Goal: Transaction & Acquisition: Download file/media

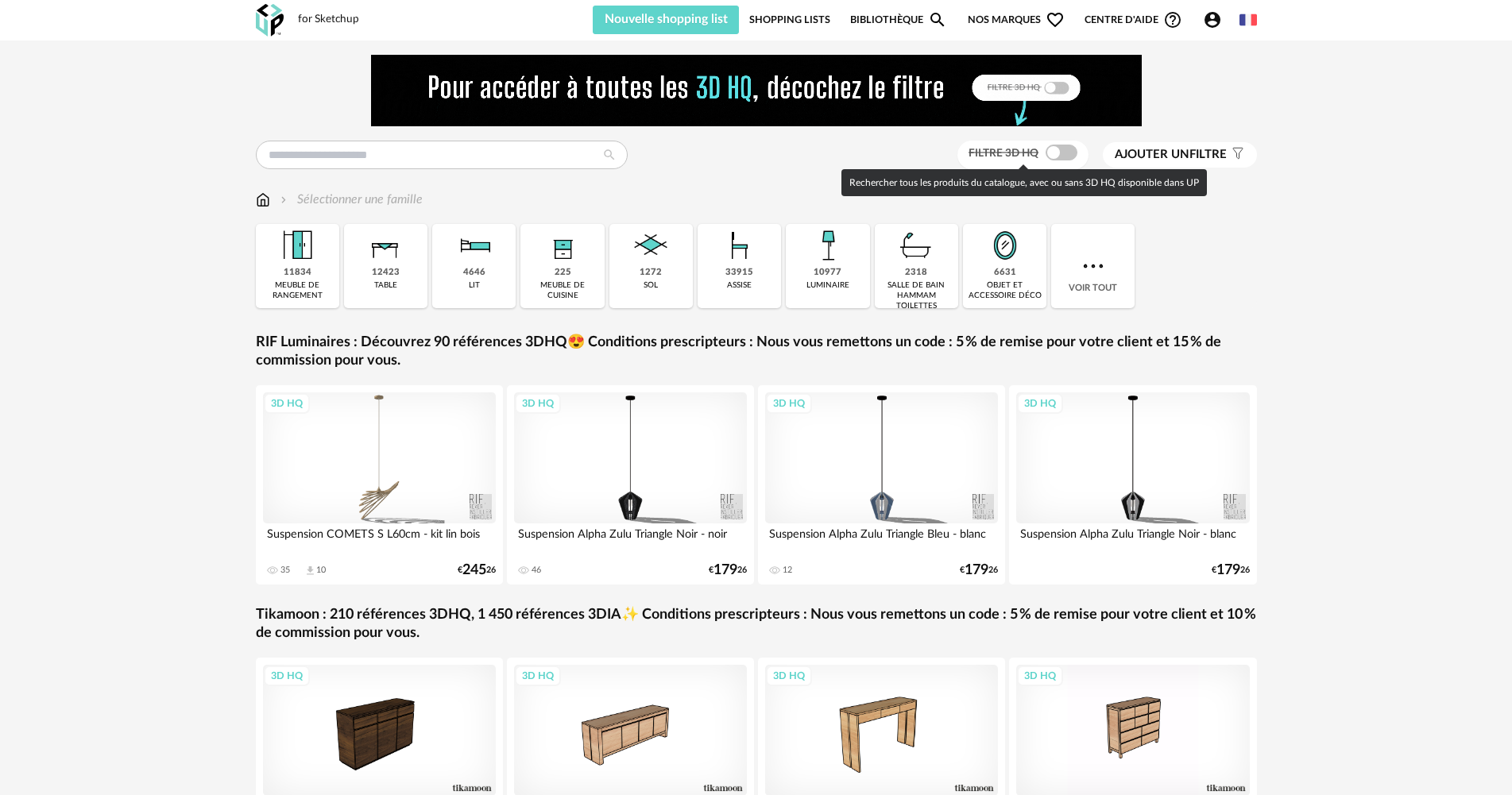
click at [1054, 149] on span at bounding box center [1061, 152] width 32 height 16
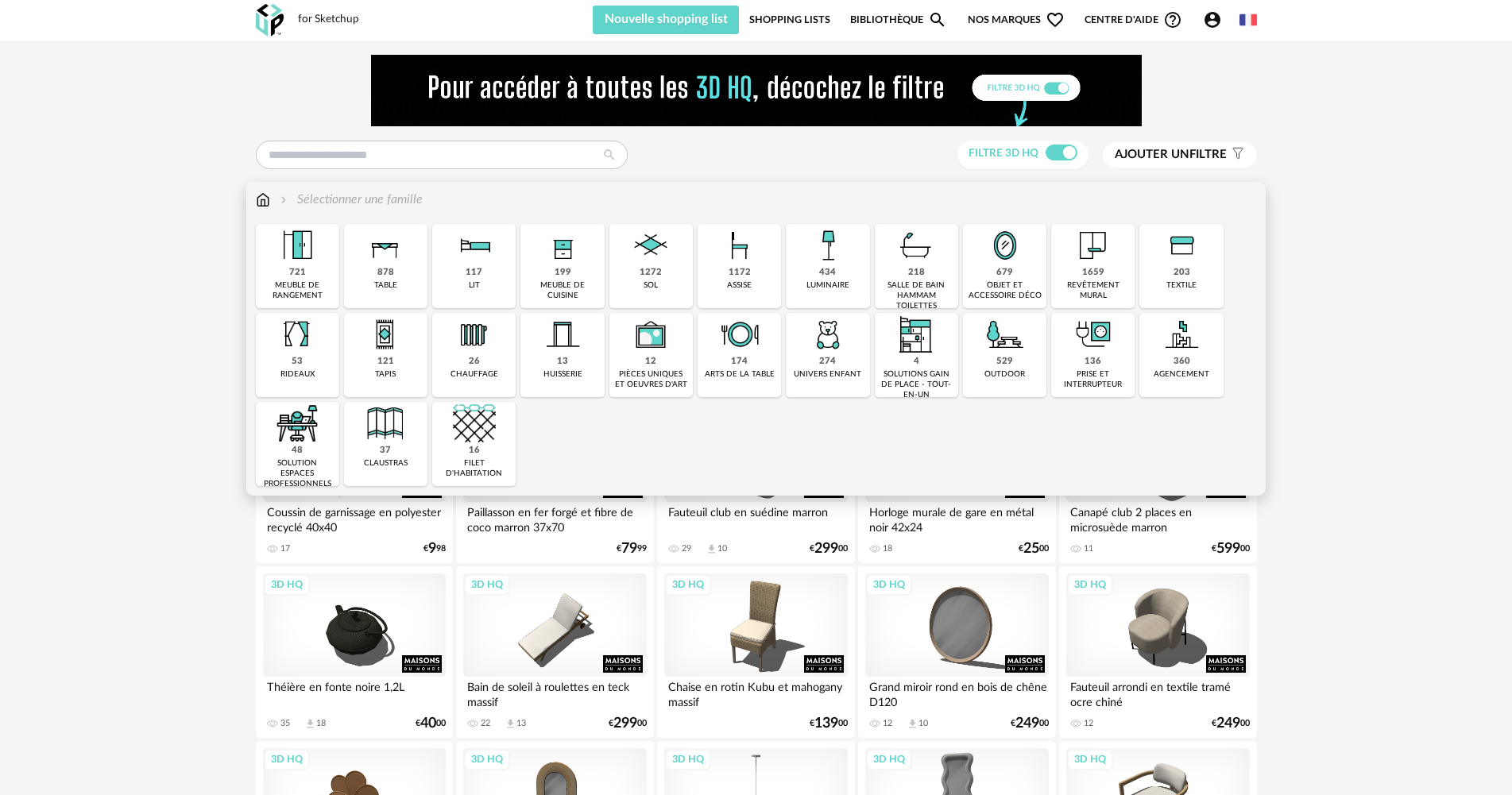
click at [724, 256] on img at bounding box center [740, 246] width 43 height 43
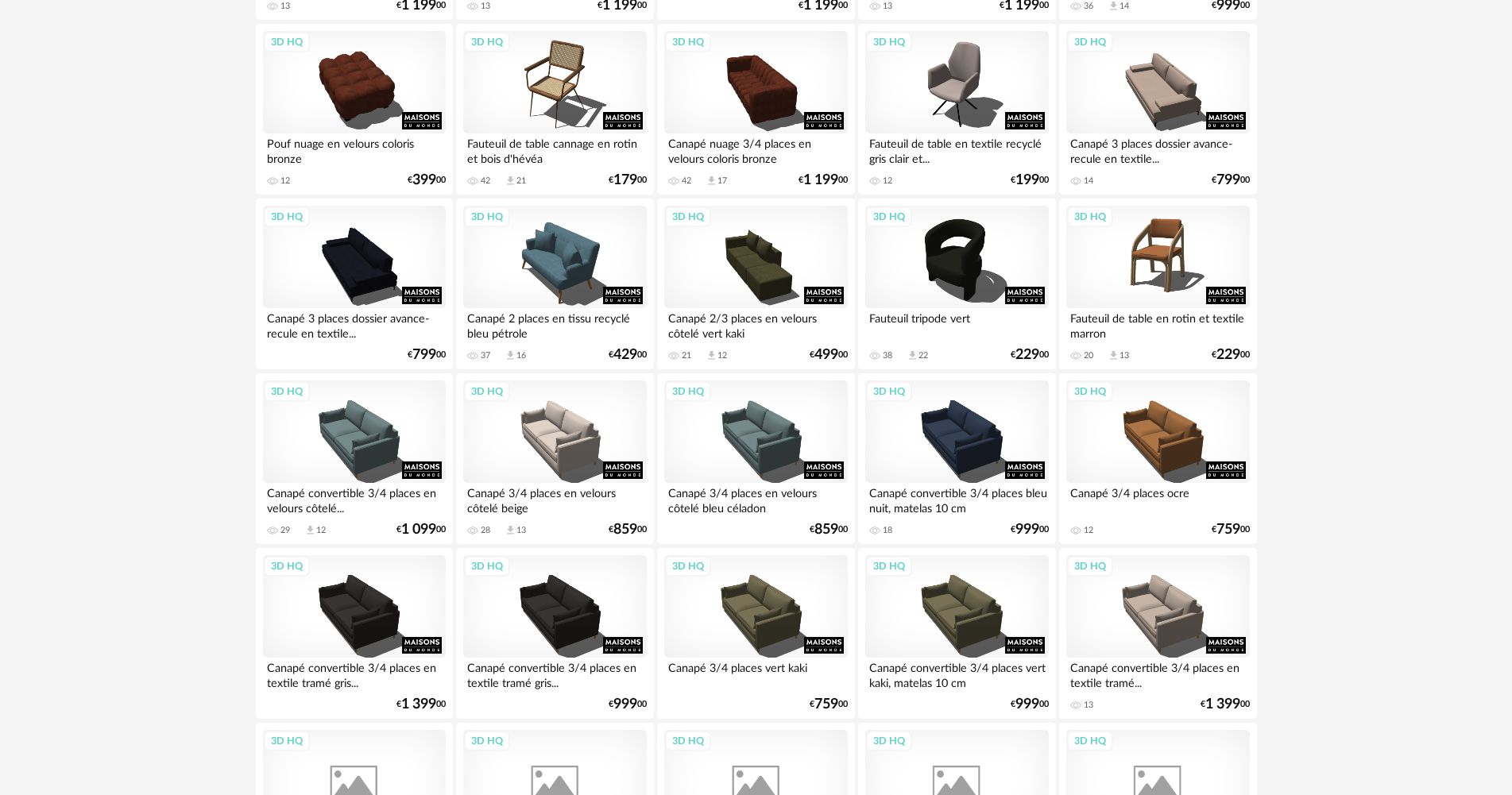
scroll to position [1112, 0]
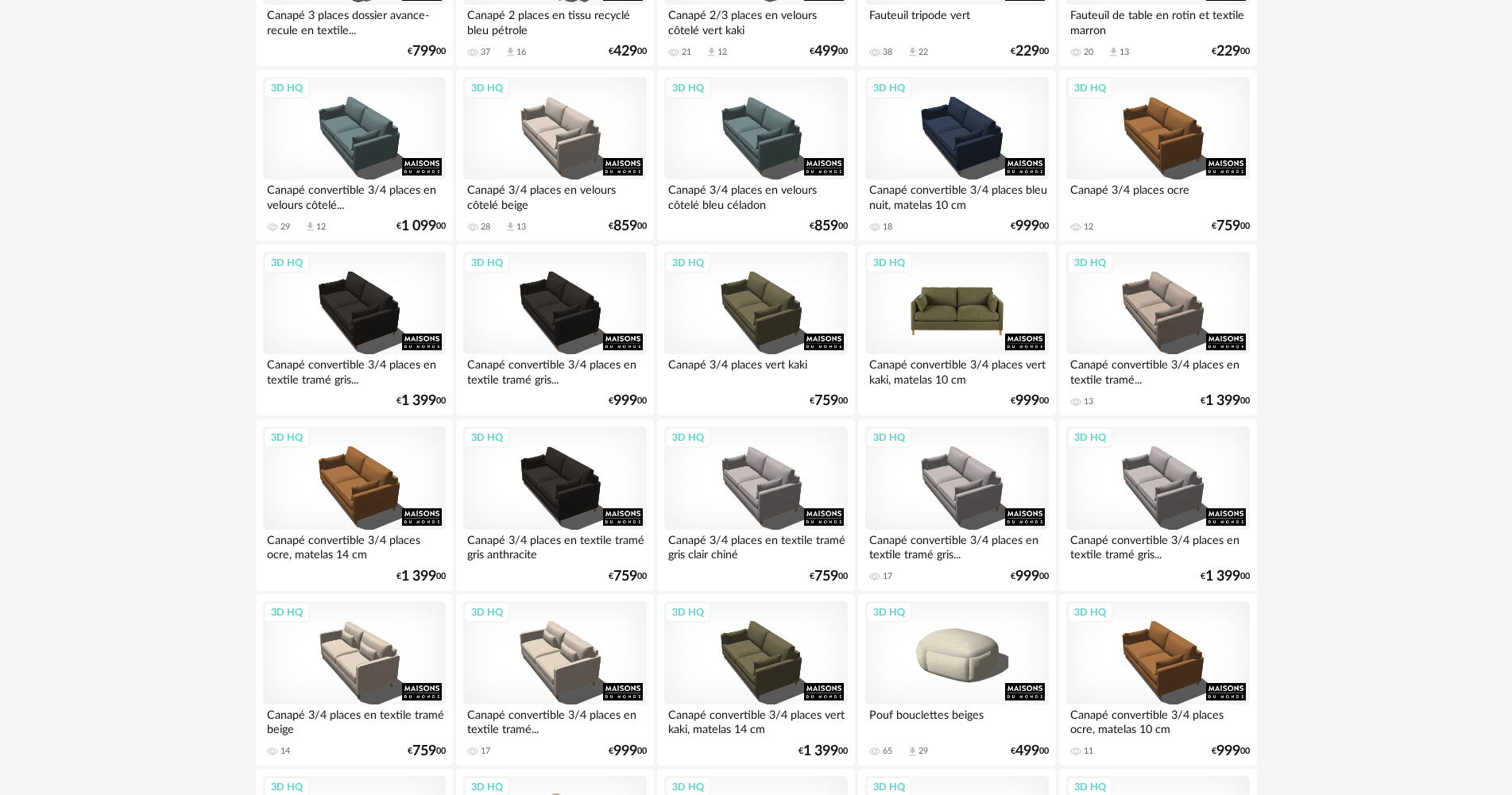
click at [959, 308] on div "3D HQ" at bounding box center [956, 303] width 182 height 103
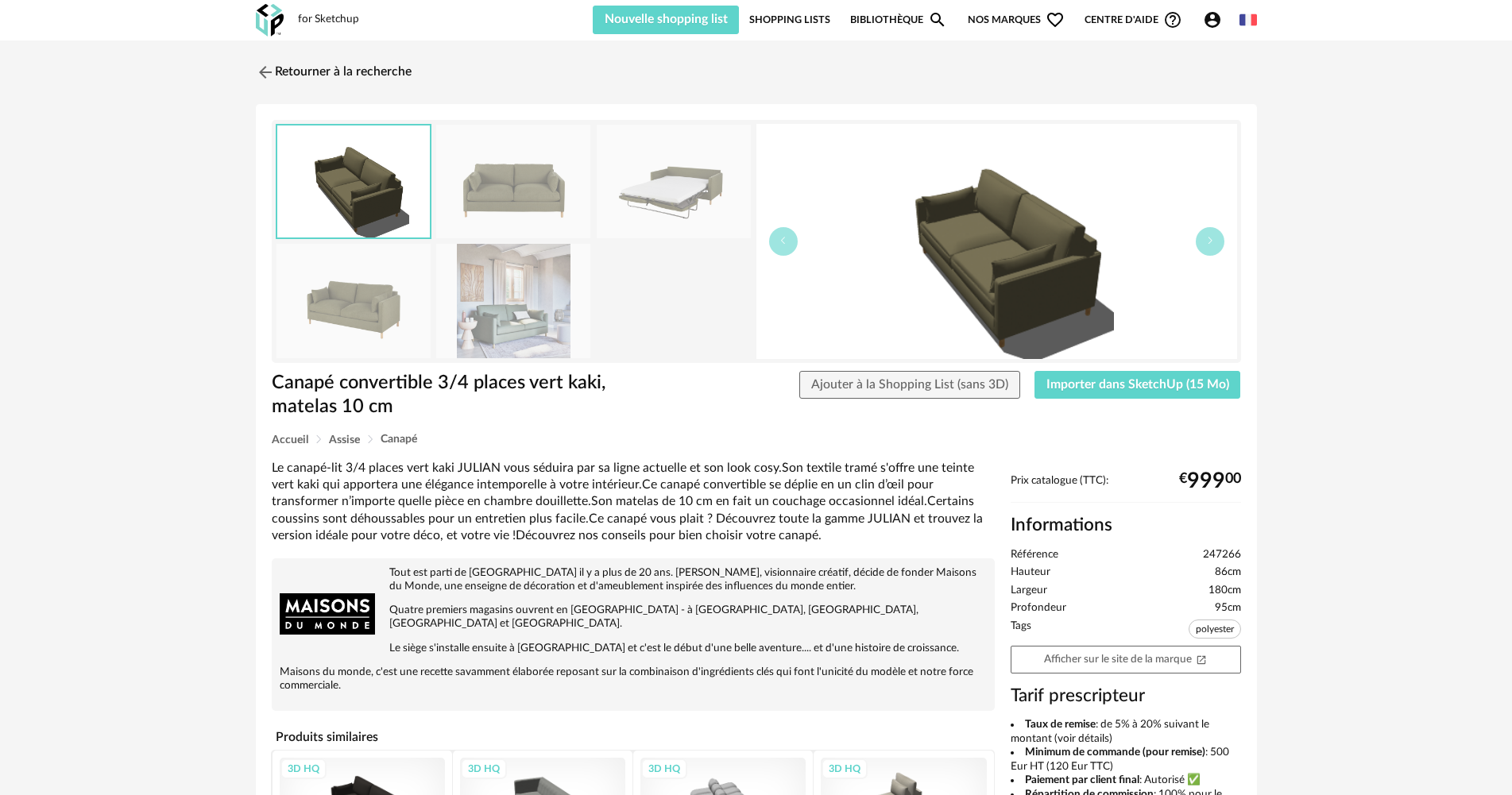
click at [474, 160] on img at bounding box center [512, 182] width 154 height 114
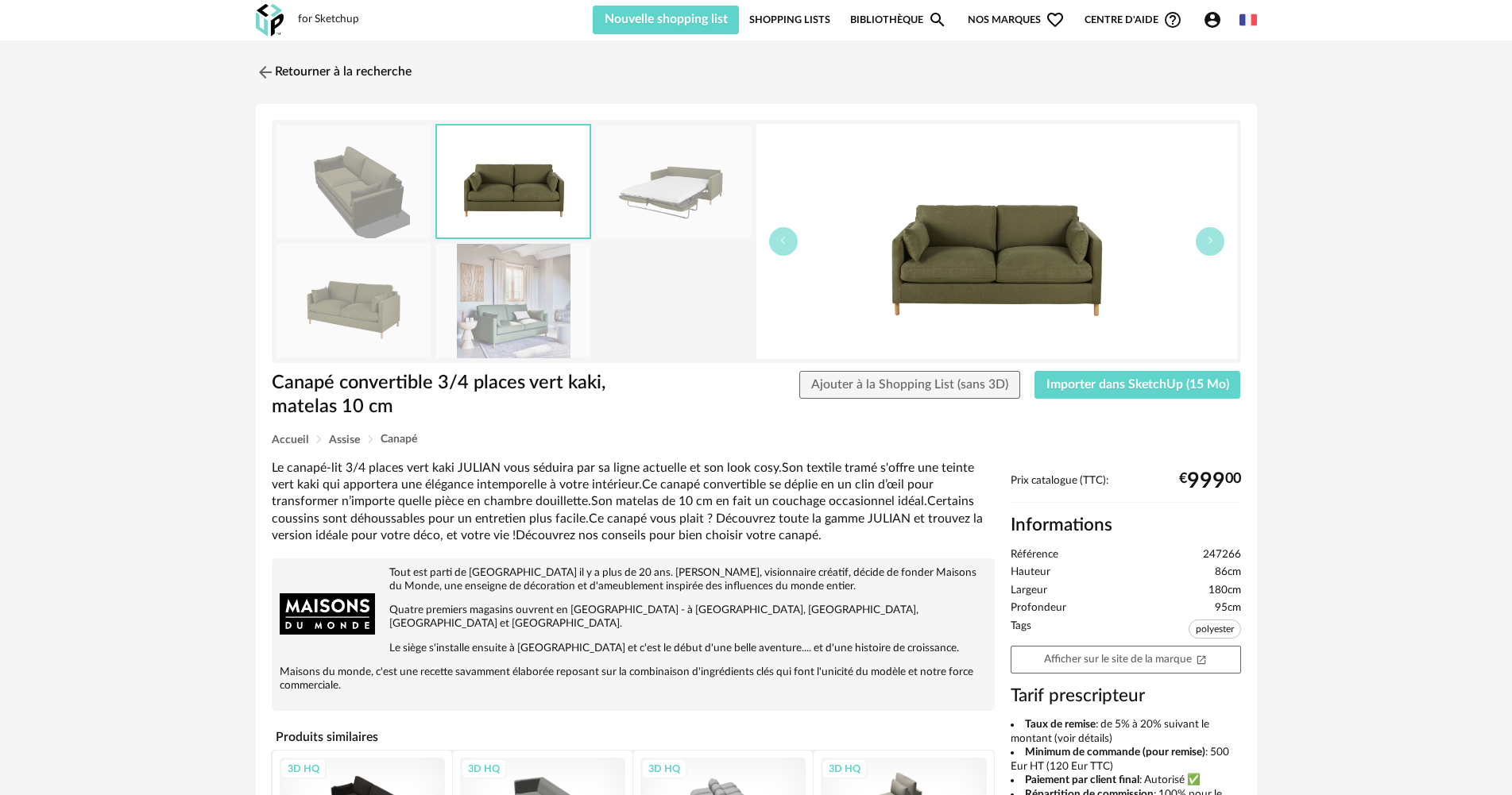
click at [685, 182] on img at bounding box center [674, 182] width 154 height 114
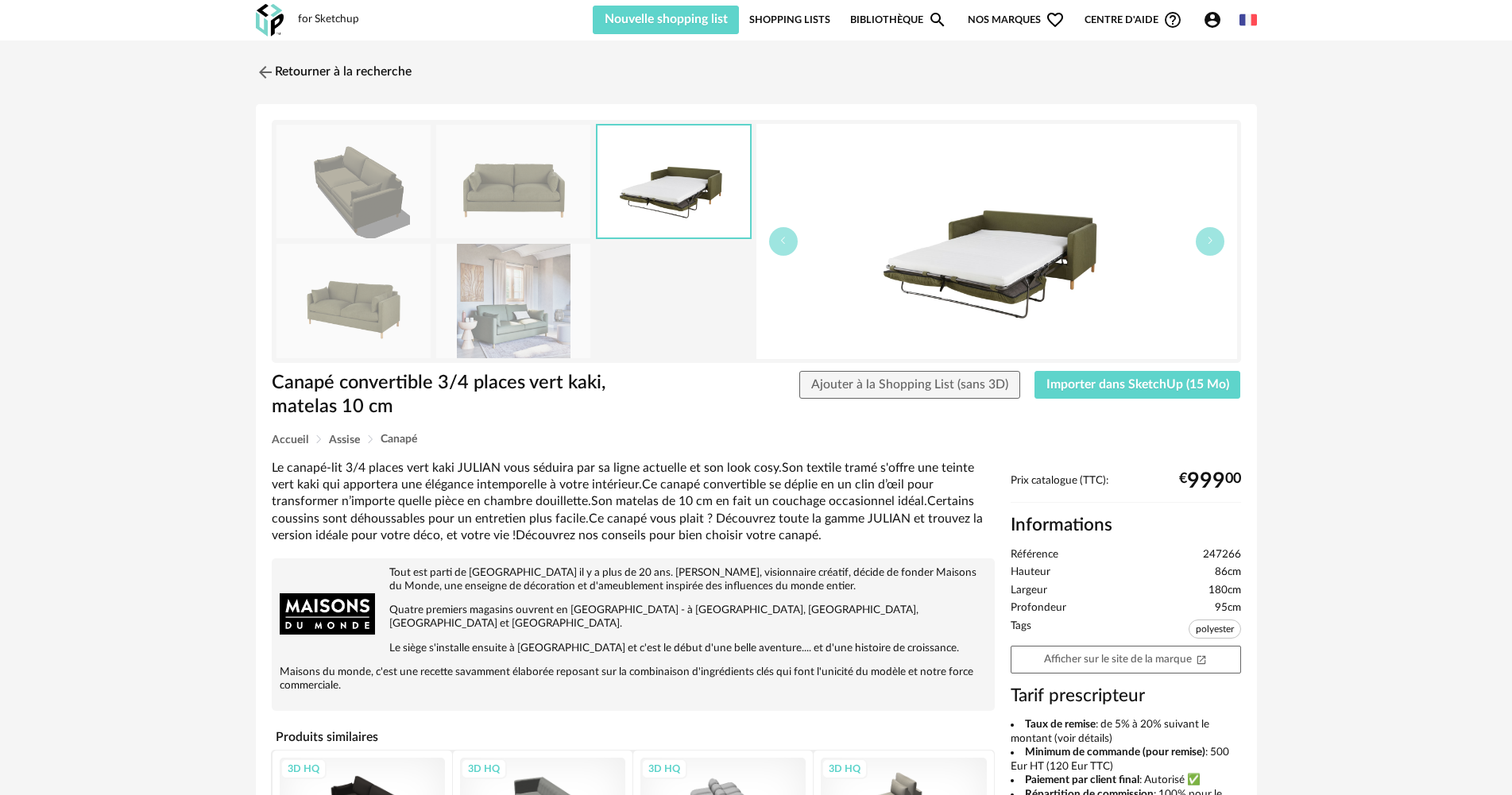
click at [471, 285] on img at bounding box center [512, 300] width 154 height 114
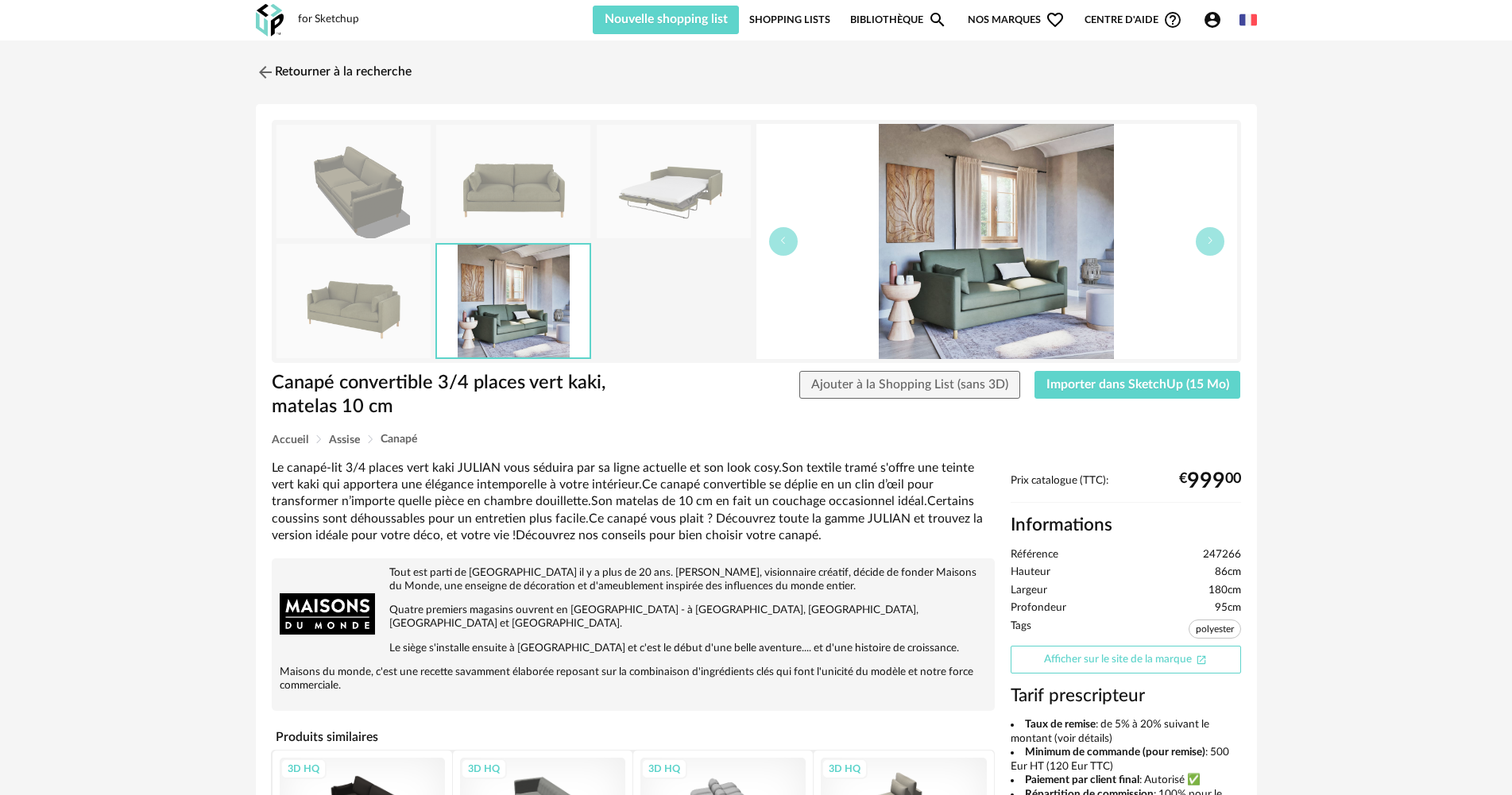
click at [1074, 661] on link "Afficher sur le site de la marque Open In New icon" at bounding box center [1125, 659] width 230 height 28
click at [1158, 381] on span "Importer dans SketchUp (15 Mo)" at bounding box center [1137, 384] width 182 height 13
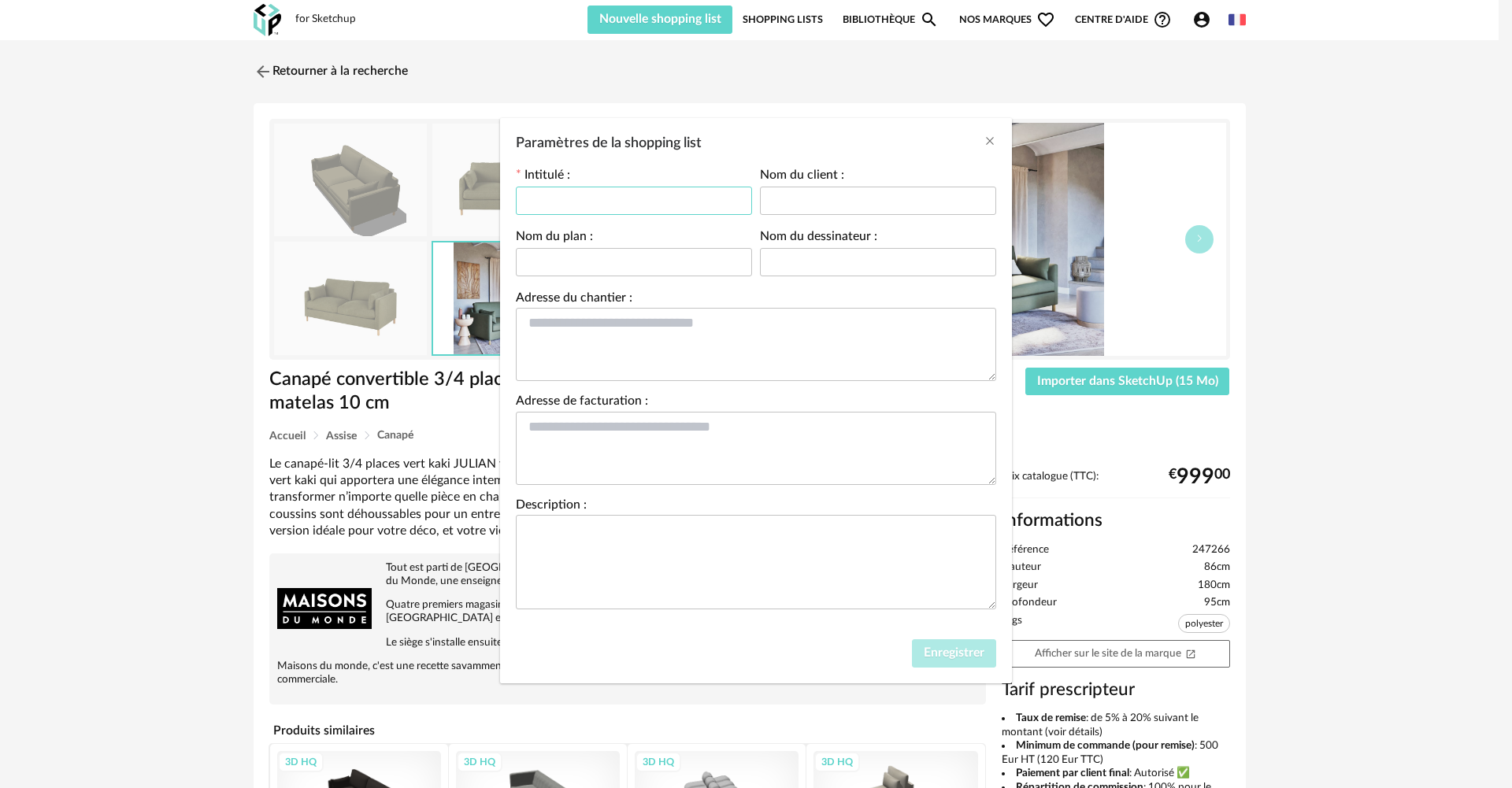
click at [653, 196] on input "Paramètres de la shopping list" at bounding box center [634, 200] width 237 height 28
type input "****"
click at [987, 655] on button "Enregistrer" at bounding box center [955, 653] width 85 height 28
